Goal: Check status

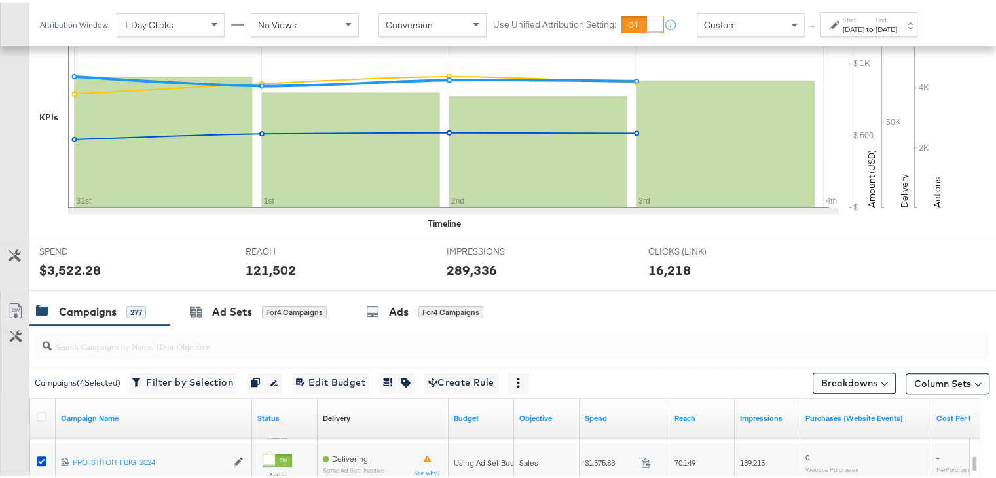
scroll to position [305, 0]
click at [897, 22] on div "[DATE]" at bounding box center [886, 27] width 22 height 10
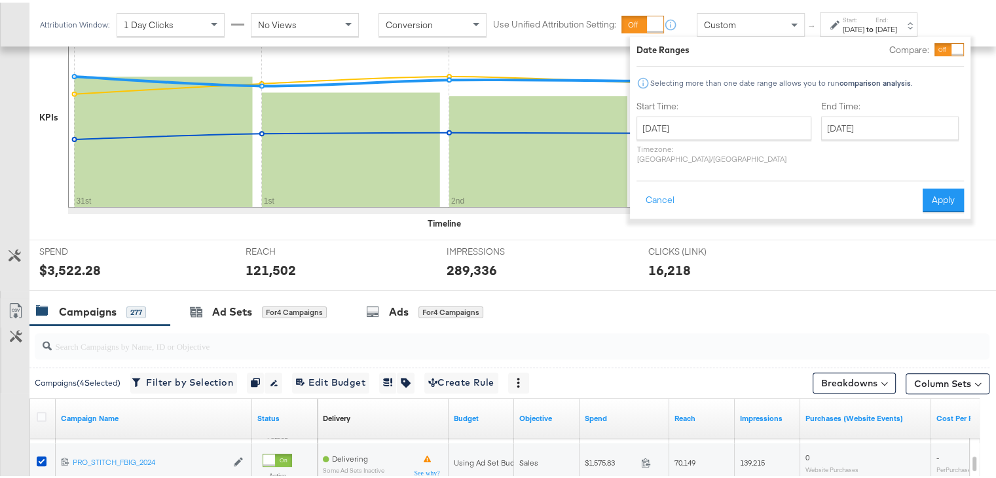
click at [824, 242] on div "CLICKS (LINK) CLICKS (LINK) 16,218" at bounding box center [738, 263] width 201 height 50
click at [825, 242] on div "CLICKS (LINK) CLICKS (LINK) 16,218" at bounding box center [738, 263] width 201 height 50
click at [670, 191] on button "Cancel" at bounding box center [659, 198] width 47 height 24
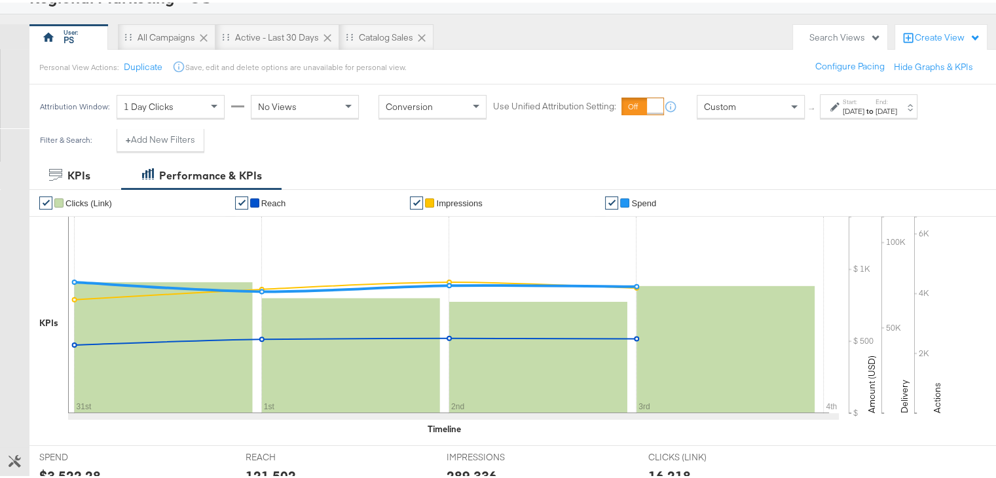
scroll to position [0, 0]
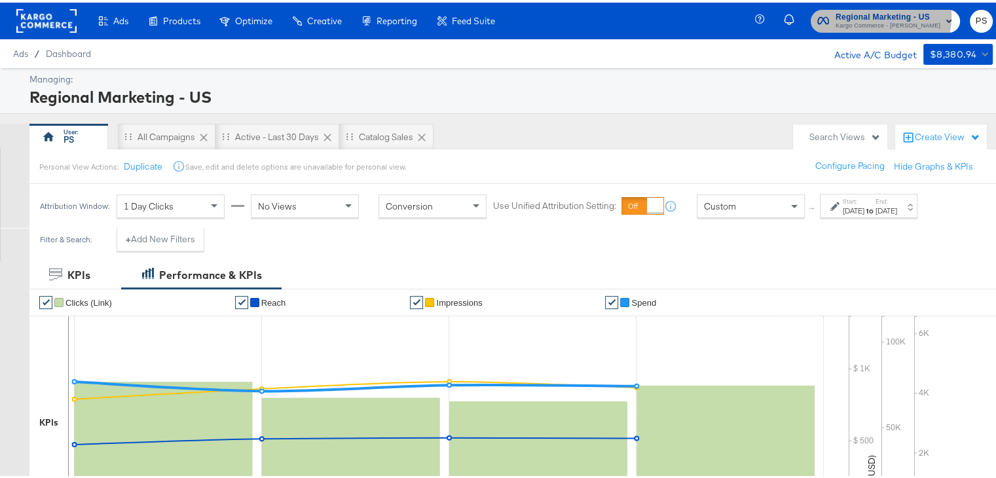
click at [877, 14] on span "Regional Marketing - US" at bounding box center [887, 15] width 105 height 14
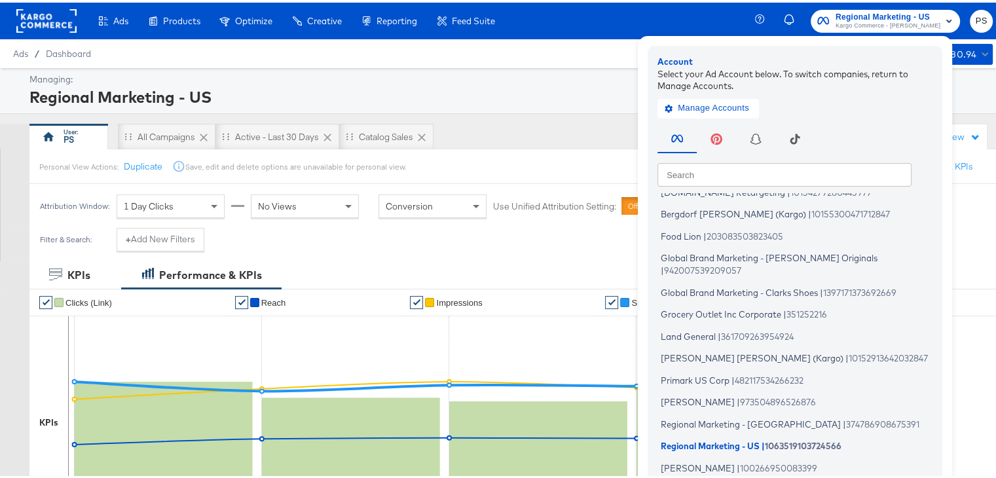
scroll to position [31, 0]
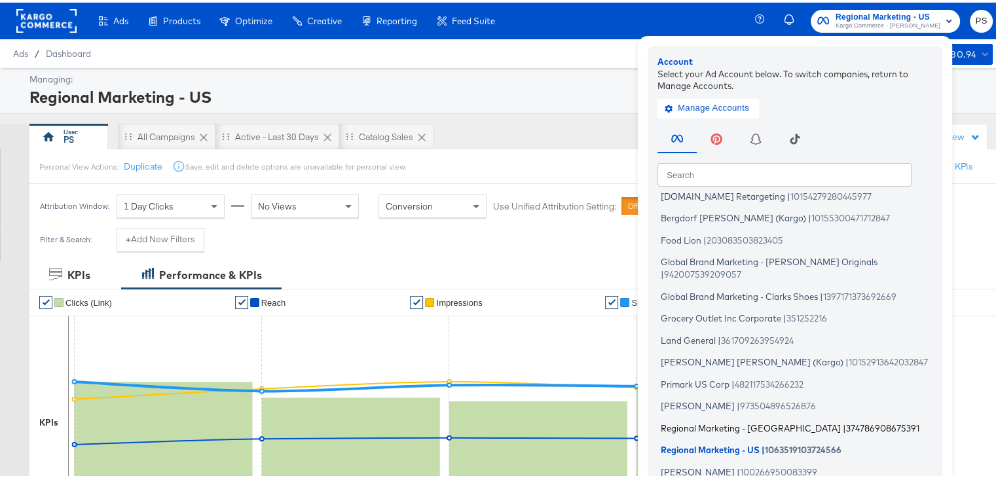
click at [685, 420] on span "Regional Marketing - [GEOGRAPHIC_DATA]" at bounding box center [751, 425] width 180 height 10
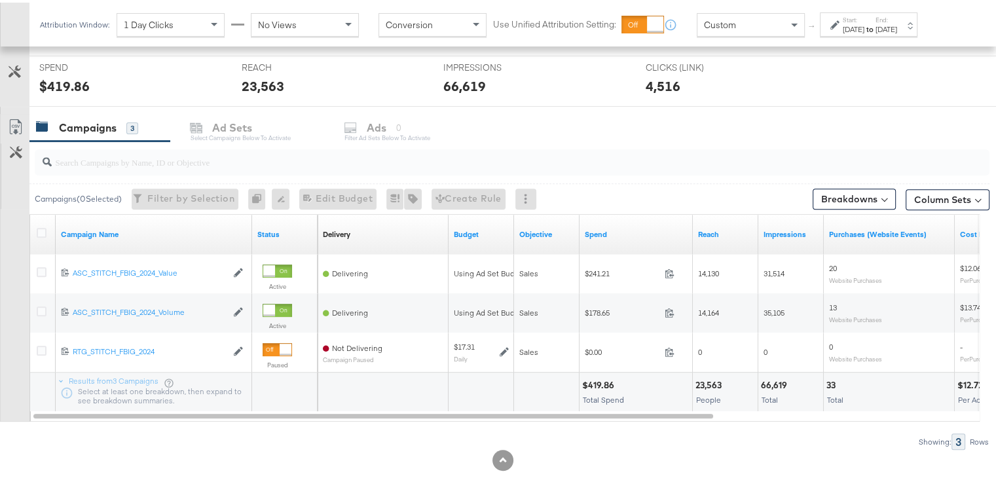
scroll to position [490, 0]
click at [864, 26] on div "Aug 24th 2025" at bounding box center [854, 27] width 22 height 10
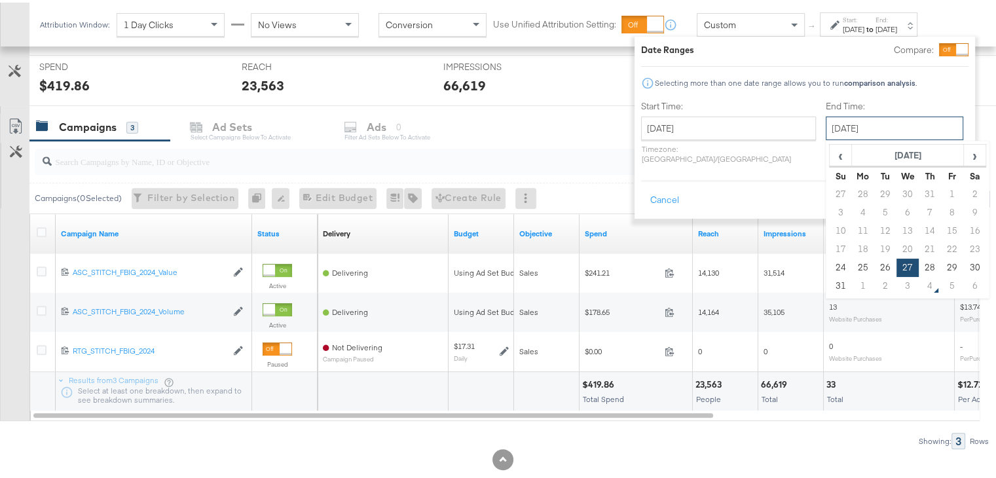
click at [862, 124] on input "August 27th 2025" at bounding box center [894, 126] width 137 height 24
click at [964, 153] on span "›" at bounding box center [974, 153] width 20 height 20
click at [896, 188] on td "3" at bounding box center [907, 192] width 22 height 18
type input "[DATE]"
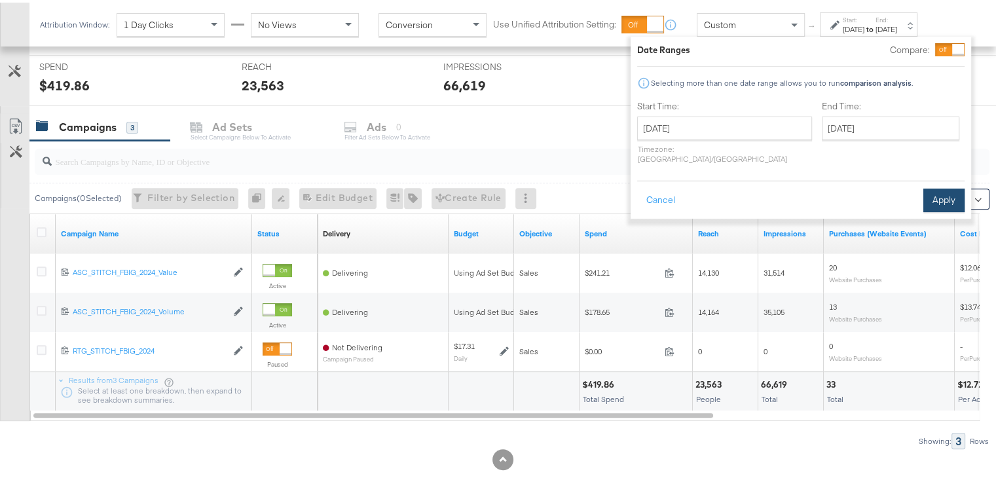
click at [934, 188] on button "Apply" at bounding box center [943, 198] width 41 height 24
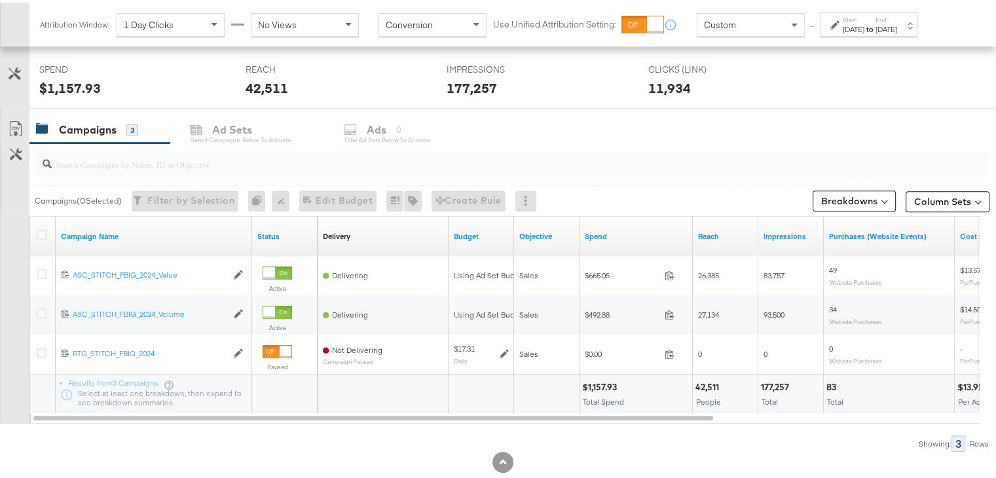
scroll to position [515, 0]
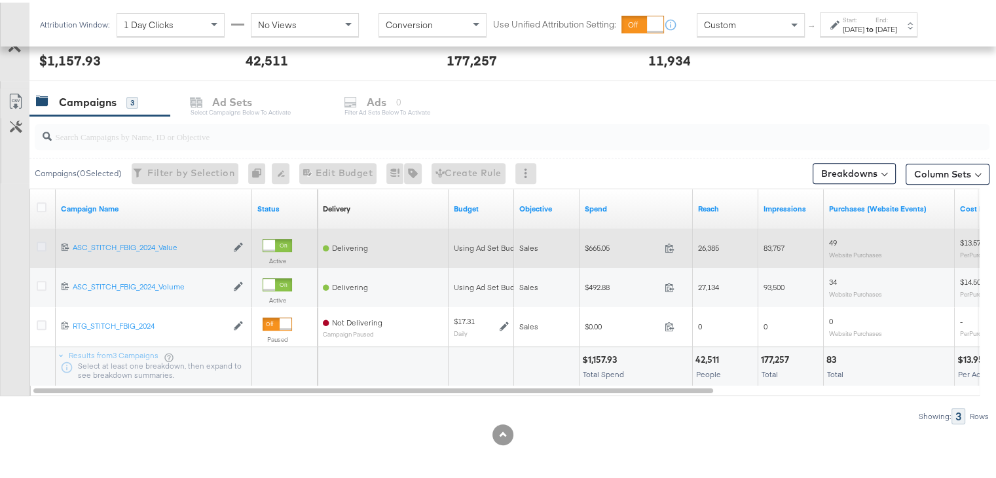
click at [42, 240] on icon at bounding box center [42, 244] width 10 height 10
click at [0, 0] on input "checkbox" at bounding box center [0, 0] width 0 height 0
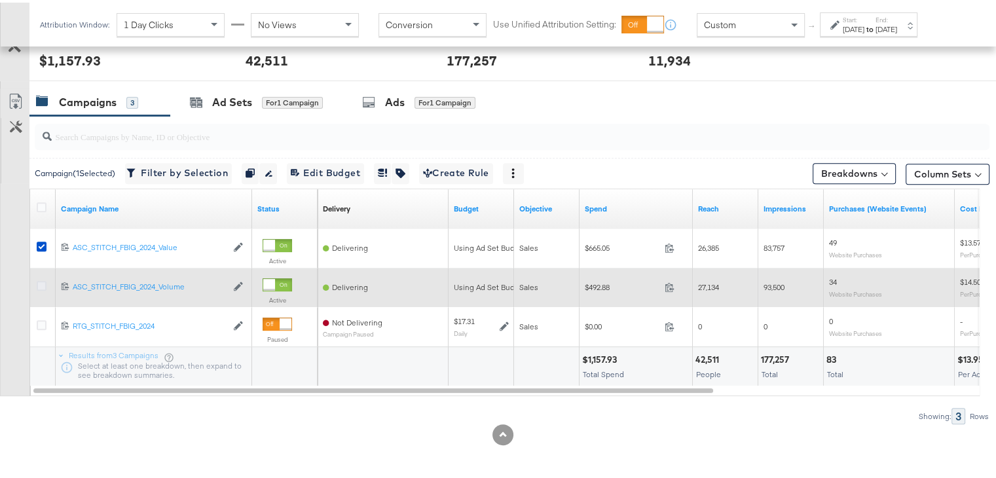
click at [39, 281] on icon at bounding box center [42, 283] width 10 height 10
click at [0, 0] on input "checkbox" at bounding box center [0, 0] width 0 height 0
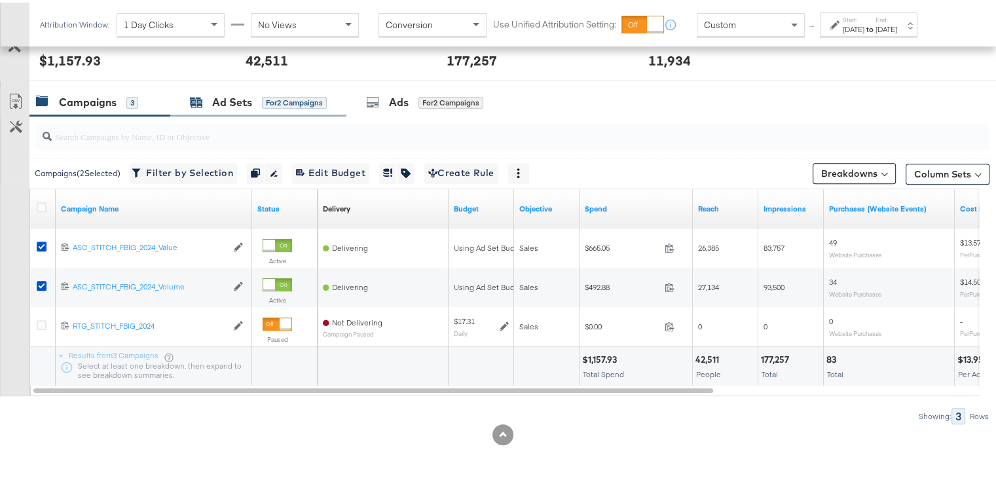
click at [214, 98] on div "Ad Sets" at bounding box center [232, 99] width 40 height 15
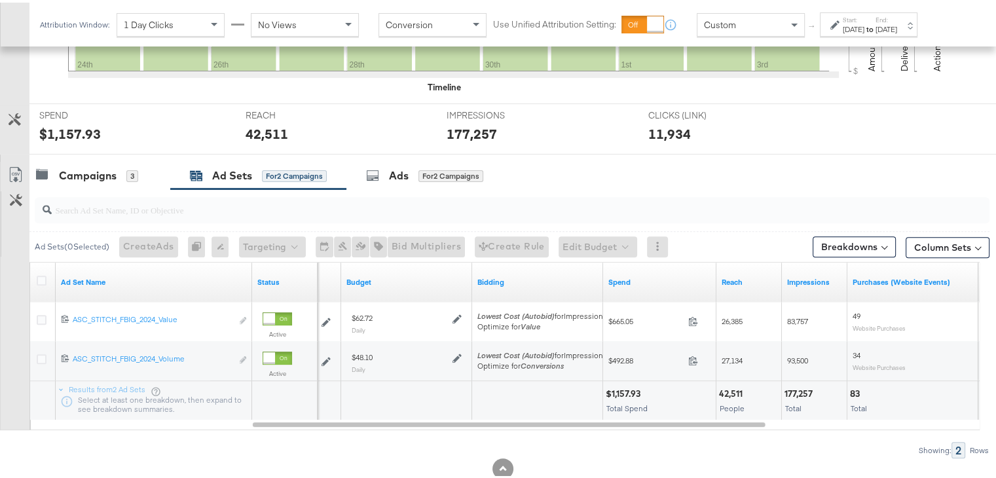
scroll to position [422, 0]
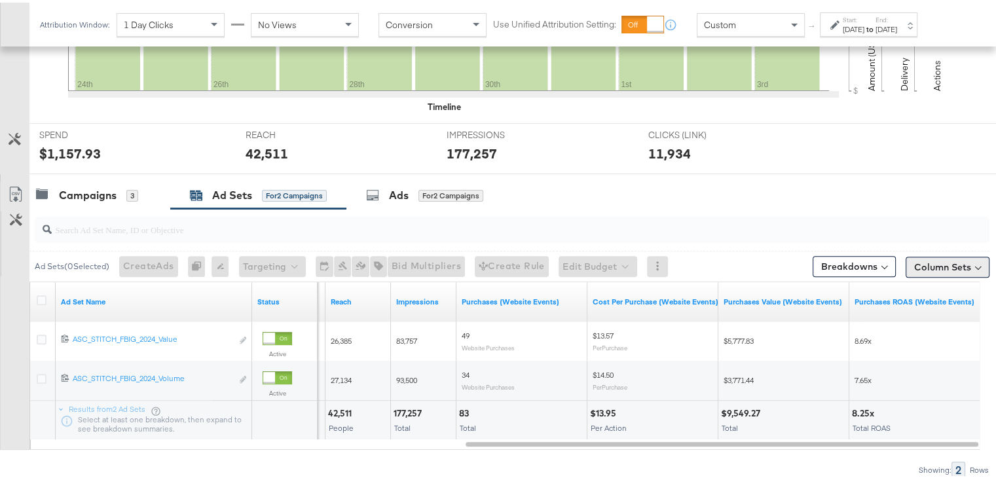
click at [937, 261] on button "Column Sets" at bounding box center [947, 264] width 84 height 21
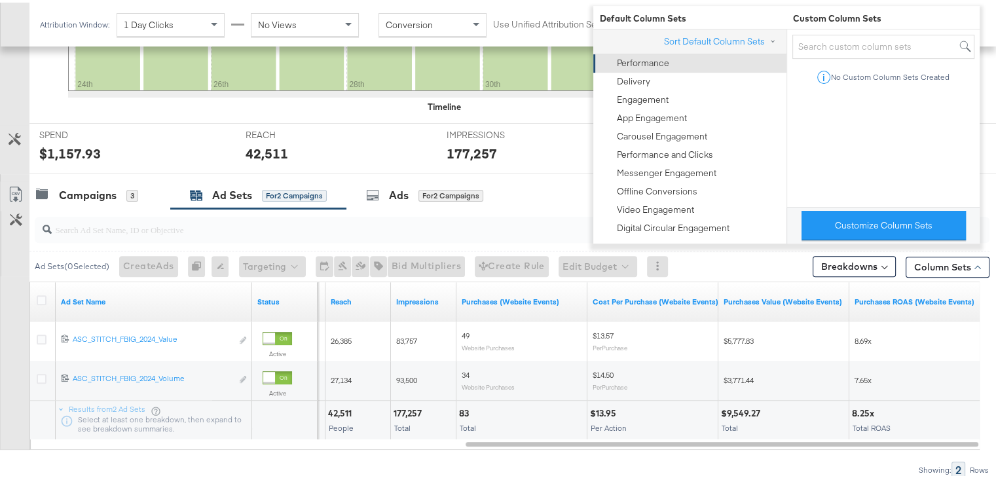
click at [645, 61] on div "Performance" at bounding box center [643, 60] width 52 height 12
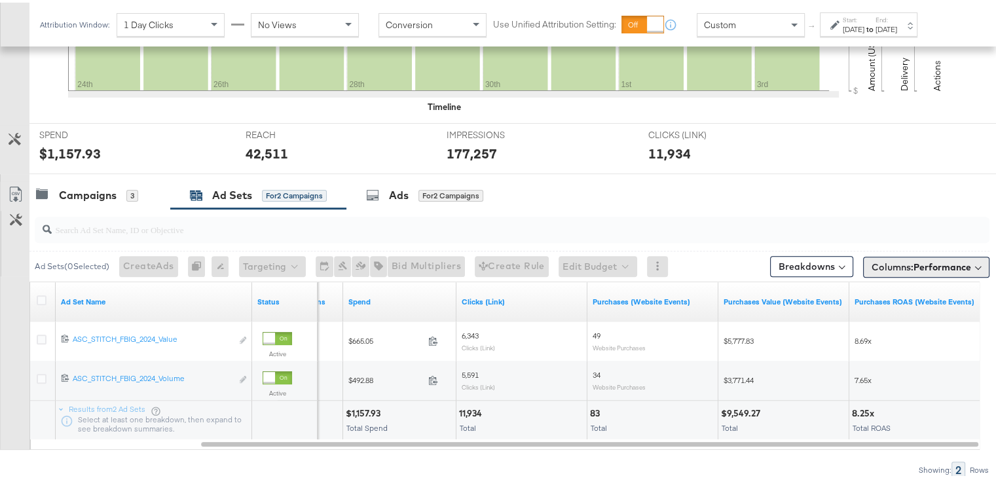
click at [901, 265] on span "Columns: Performance" at bounding box center [921, 264] width 100 height 13
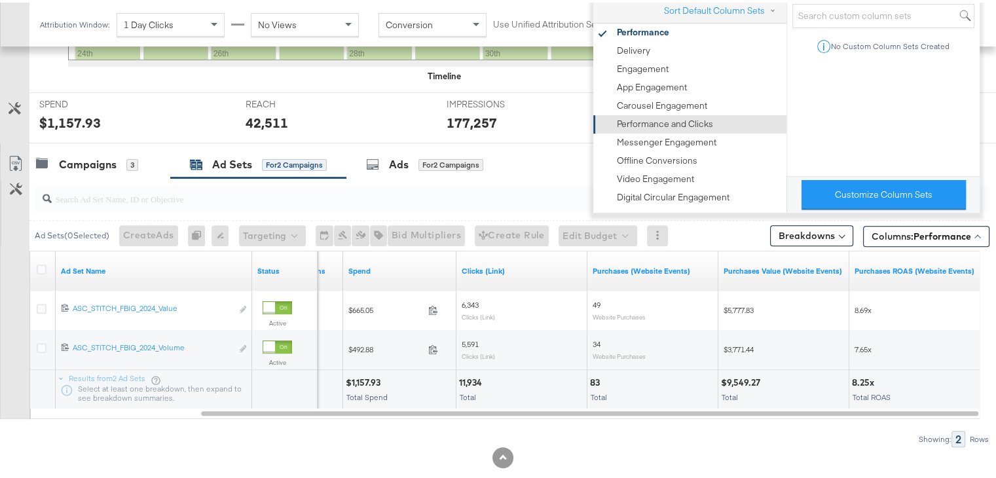
scroll to position [453, 0]
click at [686, 439] on div "Showing: 2 Rows" at bounding box center [494, 435] width 989 height 16
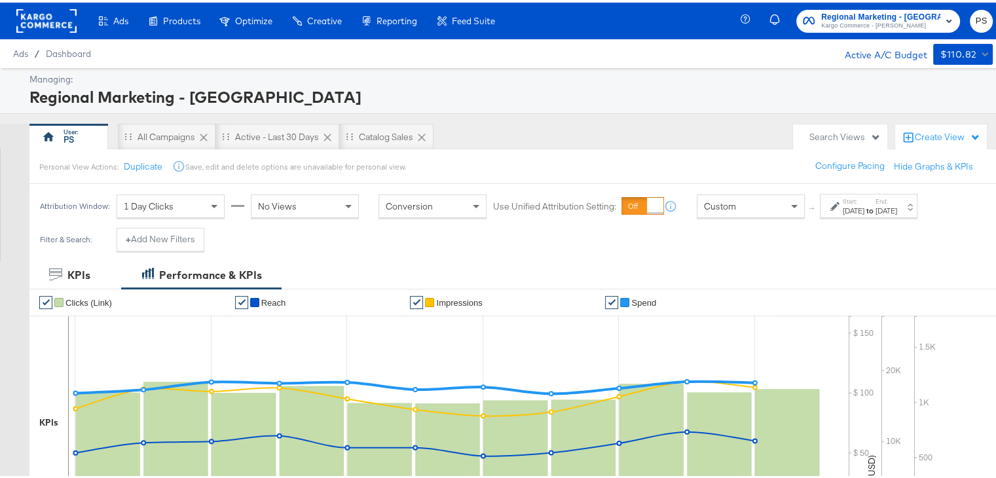
scroll to position [58, 0]
